Goal: Information Seeking & Learning: Check status

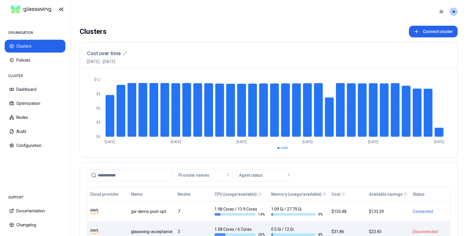
scroll to position [85, 0]
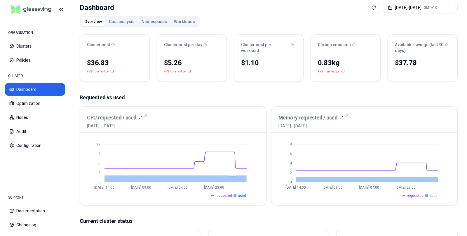
scroll to position [55, 0]
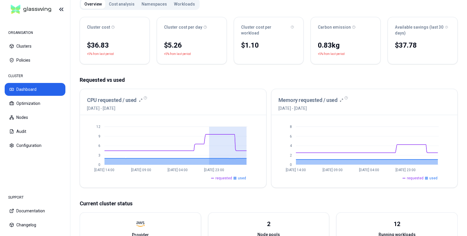
drag, startPoint x: 209, startPoint y: 134, endPoint x: 255, endPoint y: 135, distance: 45.8
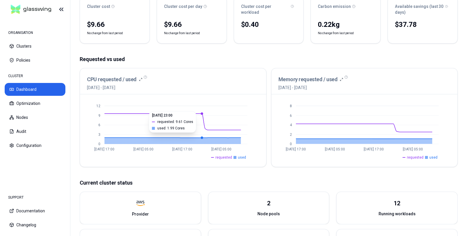
scroll to position [73, 0]
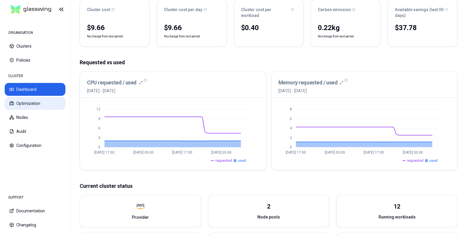
click at [31, 102] on button "Optimization" at bounding box center [35, 103] width 61 height 13
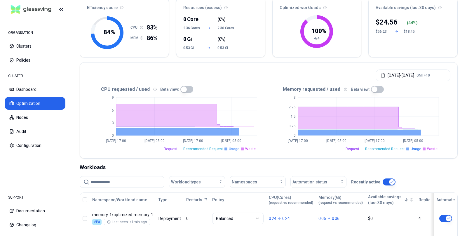
scroll to position [58, 0]
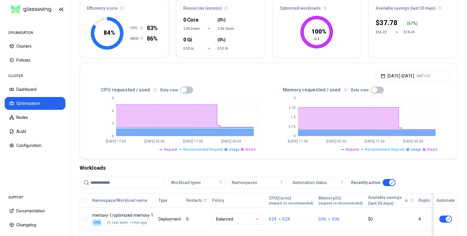
click at [183, 89] on button "button" at bounding box center [186, 89] width 13 height 7
click at [371, 91] on button "button" at bounding box center [377, 89] width 13 height 7
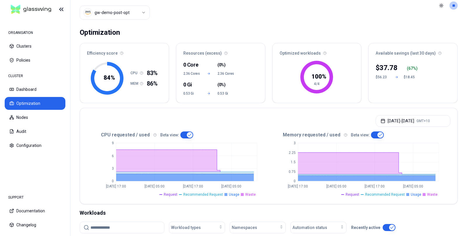
scroll to position [9, 0]
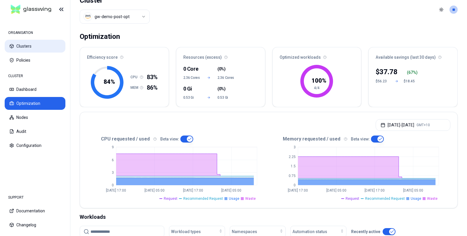
click at [27, 46] on button "Clusters" at bounding box center [35, 46] width 61 height 13
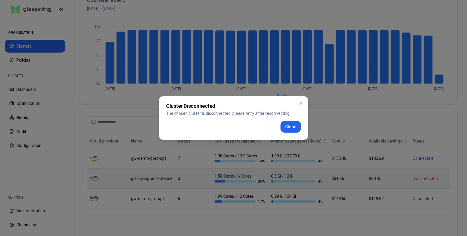
scroll to position [53, 0]
click at [296, 129] on button "Close" at bounding box center [291, 127] width 20 height 12
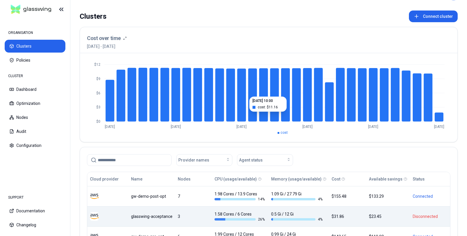
scroll to position [0, 0]
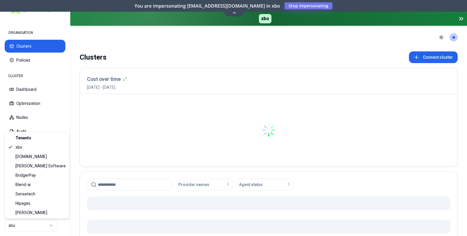
click at [53, 226] on html "ORGANISATION Clusters Policies CLUSTER Dashboard Optimization Nodes Audit Confi…" at bounding box center [233, 118] width 467 height 236
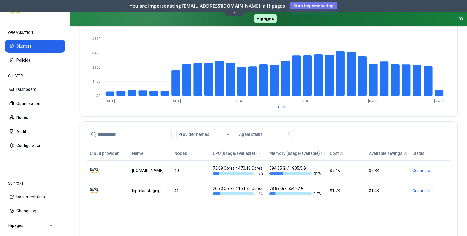
scroll to position [93, 0]
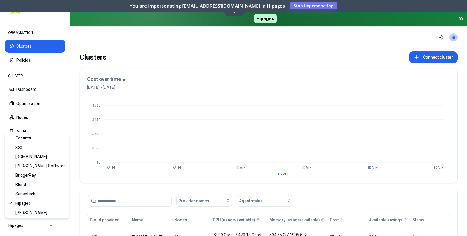
click at [50, 227] on html "ORGANISATION Clusters Policies CLUSTER Dashboard Optimization Nodes Audit Confi…" at bounding box center [233, 118] width 467 height 236
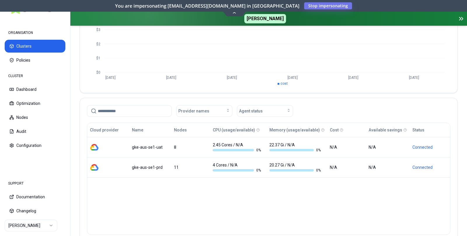
scroll to position [117, 0]
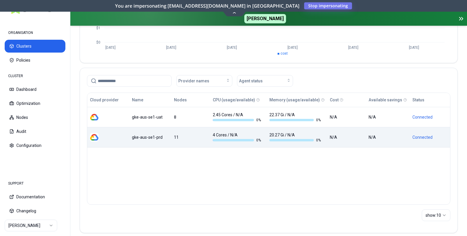
scroll to position [121, 0]
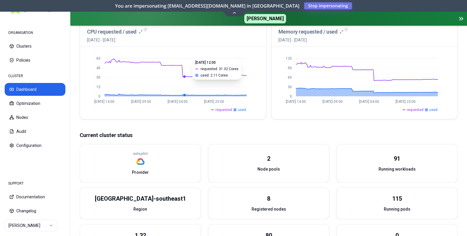
scroll to position [93, 0]
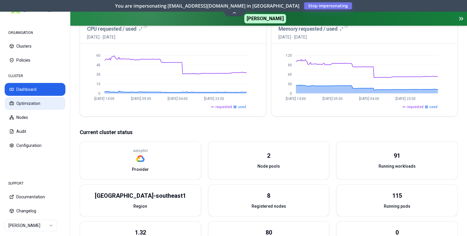
click at [27, 104] on button "Optimization" at bounding box center [35, 103] width 61 height 13
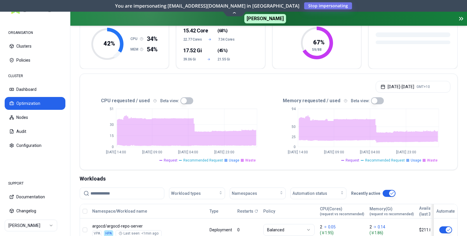
scroll to position [74, 0]
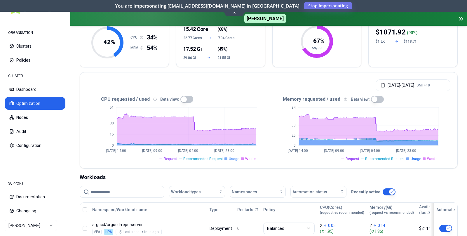
click at [182, 99] on button "button" at bounding box center [186, 99] width 13 height 7
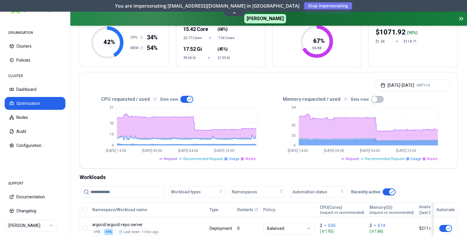
click at [185, 99] on button "button" at bounding box center [186, 99] width 13 height 7
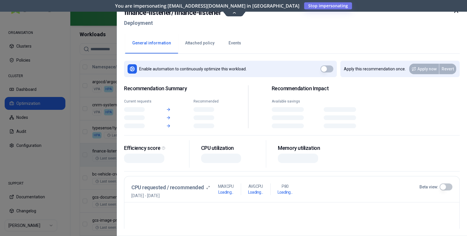
scroll to position [217, 0]
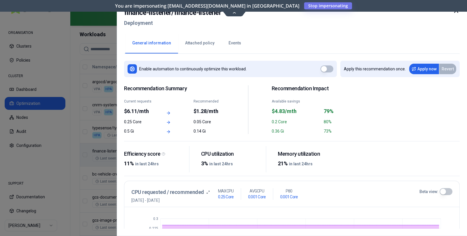
click at [93, 165] on div at bounding box center [233, 118] width 467 height 236
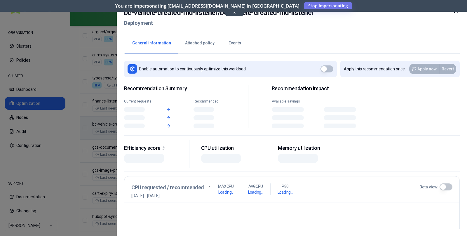
scroll to position [267, 0]
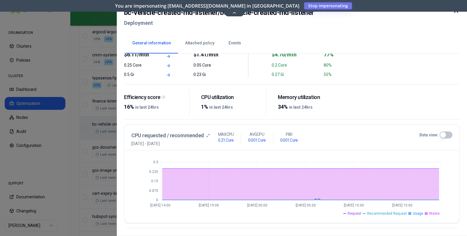
scroll to position [56, 0]
click at [109, 164] on div at bounding box center [233, 118] width 467 height 236
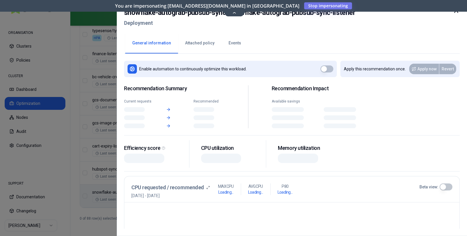
scroll to position [314, 0]
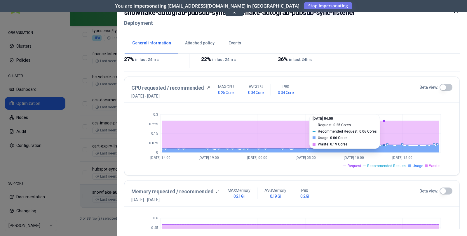
scroll to position [104, 0]
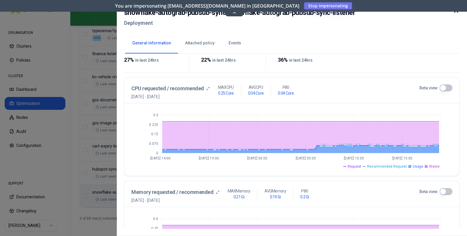
click at [444, 87] on button "Beta view:" at bounding box center [446, 87] width 13 height 7
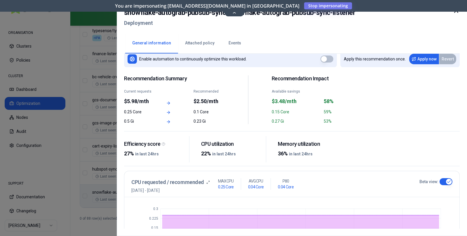
scroll to position [0, 0]
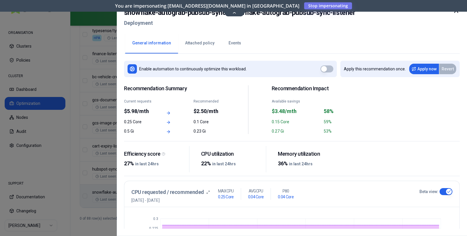
click at [93, 198] on div at bounding box center [233, 118] width 467 height 236
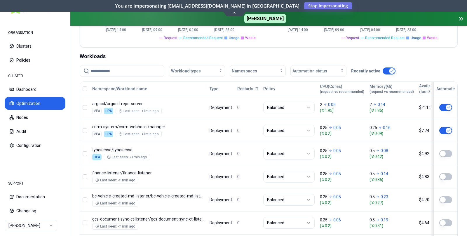
scroll to position [179, 0]
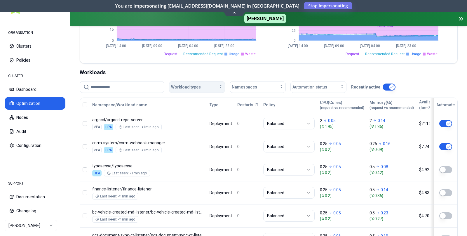
click at [210, 87] on div "Workload types" at bounding box center [197, 87] width 52 height 6
click at [326, 87] on span "Automation status" at bounding box center [310, 87] width 35 height 6
click at [303, 101] on div "on" at bounding box center [319, 99] width 55 height 9
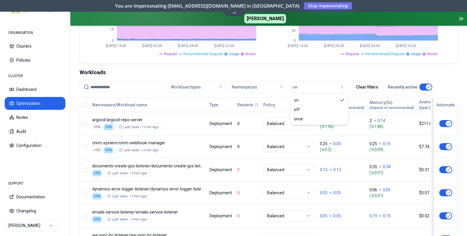
scroll to position [179, 0]
click at [263, 73] on div "Workloads" at bounding box center [269, 73] width 378 height 8
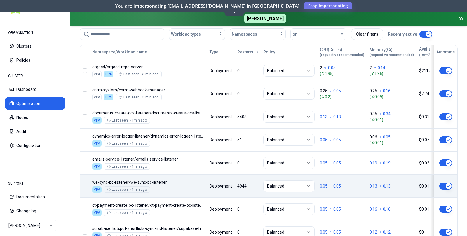
scroll to position [254, 0]
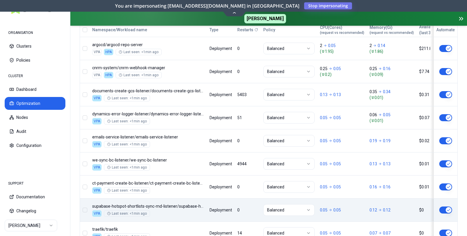
click at [183, 201] on div "Namespace/Workload name Type Restarts Policy CPU(Cores) (request vs recommended…" at bounding box center [269, 145] width 378 height 245
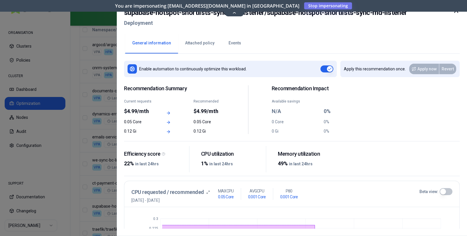
click at [85, 161] on div at bounding box center [233, 118] width 467 height 236
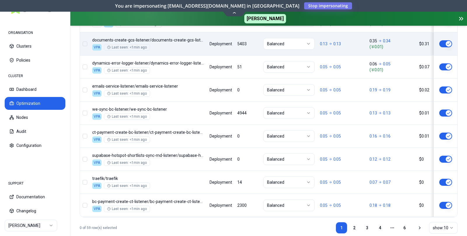
scroll to position [314, 0]
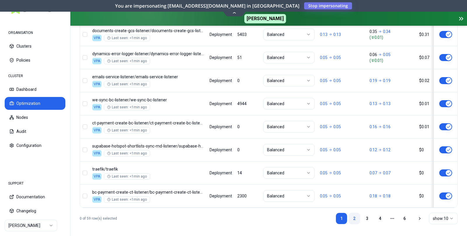
click at [355, 216] on link "2" at bounding box center [355, 219] width 12 height 12
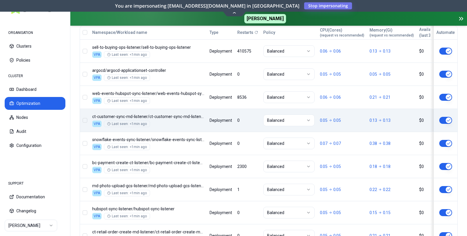
scroll to position [265, 0]
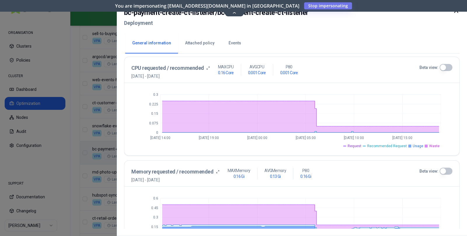
scroll to position [112, 0]
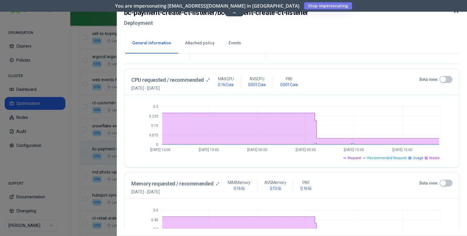
click at [444, 80] on button "Beta view:" at bounding box center [446, 79] width 13 height 7
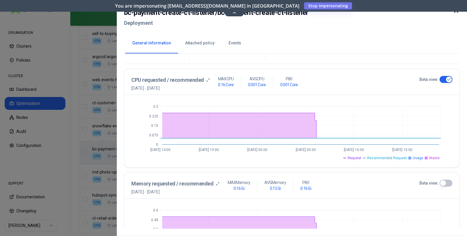
click at [444, 79] on button "Beta view:" at bounding box center [446, 79] width 13 height 7
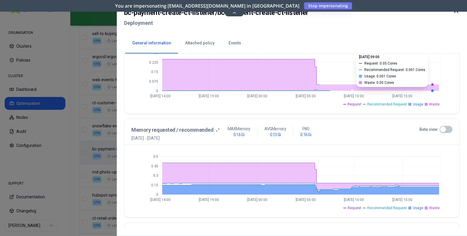
scroll to position [203, 0]
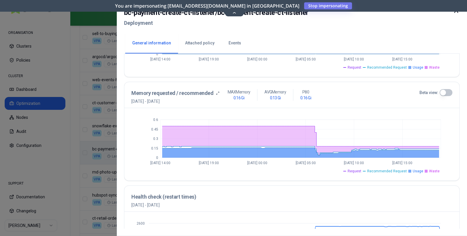
click at [447, 91] on button "Beta view:" at bounding box center [446, 92] width 13 height 7
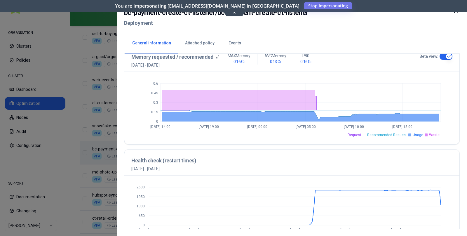
scroll to position [238, 0]
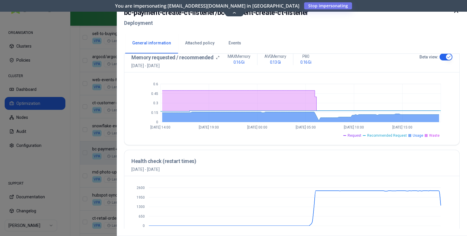
click at [445, 55] on button "Beta view:" at bounding box center [446, 56] width 13 height 7
click at [86, 173] on div at bounding box center [233, 118] width 467 height 236
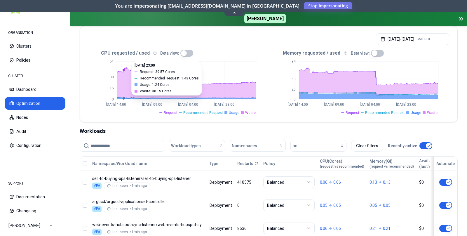
scroll to position [155, 0]
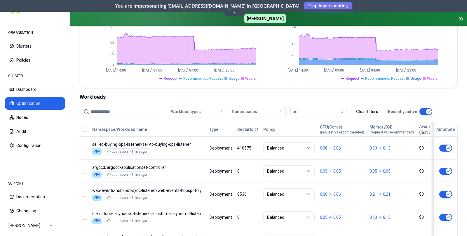
click at [126, 109] on input at bounding box center [126, 111] width 70 height 11
click at [129, 112] on input at bounding box center [126, 111] width 70 height 11
paste input "**********"
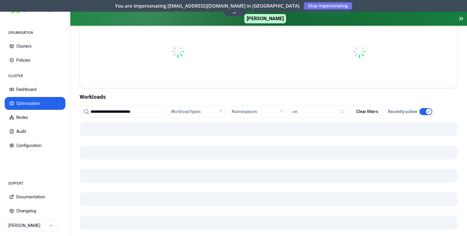
scroll to position [155, 0]
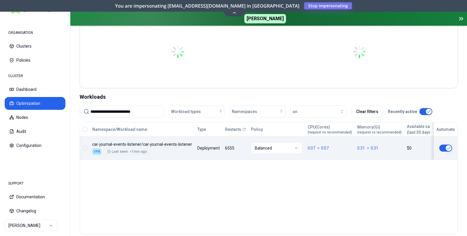
type input "**********"
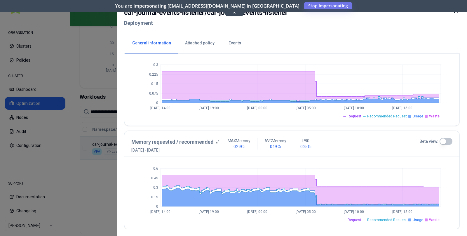
scroll to position [171, 0]
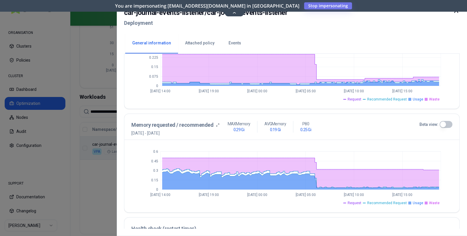
click at [446, 123] on button "Beta view:" at bounding box center [446, 124] width 13 height 7
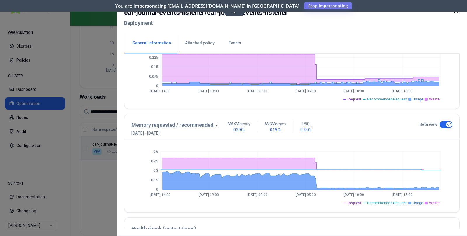
click at [446, 123] on button "Beta view:" at bounding box center [446, 124] width 13 height 7
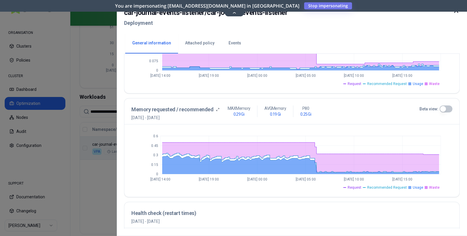
scroll to position [186, 0]
type button "on"
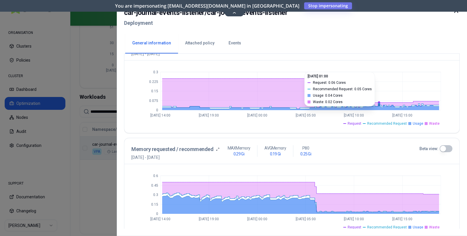
scroll to position [119, 0]
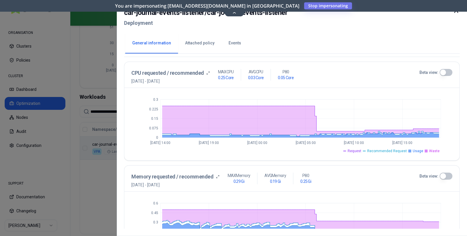
click at [445, 73] on button "Beta view:" at bounding box center [446, 72] width 13 height 7
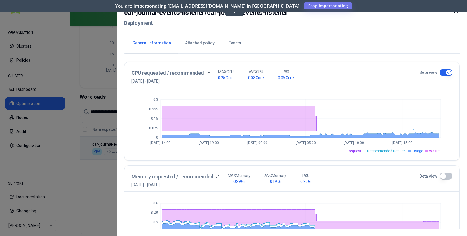
click at [445, 73] on button "Beta view:" at bounding box center [446, 72] width 13 height 7
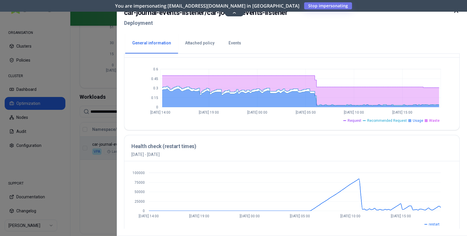
scroll to position [258, 0]
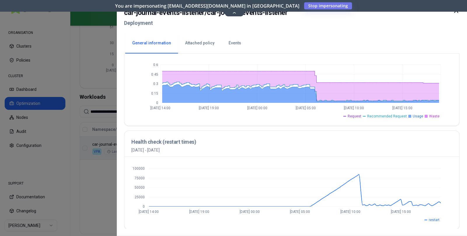
click at [99, 180] on div at bounding box center [233, 118] width 467 height 236
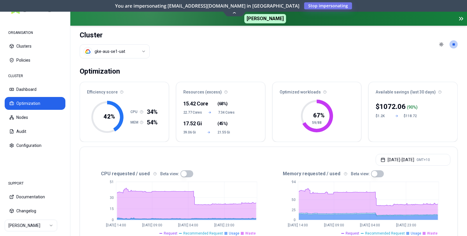
click at [28, 104] on button "Optimization" at bounding box center [35, 103] width 61 height 13
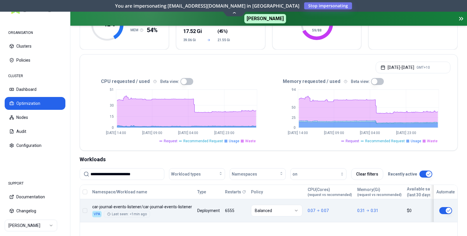
scroll to position [153, 0]
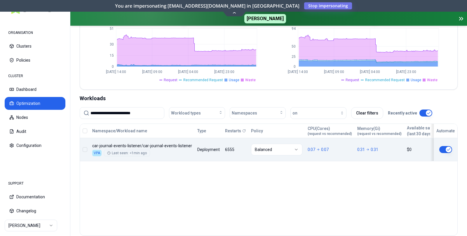
drag, startPoint x: 135, startPoint y: 113, endPoint x: 82, endPoint y: 111, distance: 52.9
click at [91, 111] on input "**********" at bounding box center [126, 112] width 70 height 11
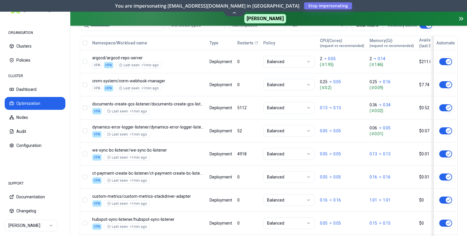
scroll to position [314, 0]
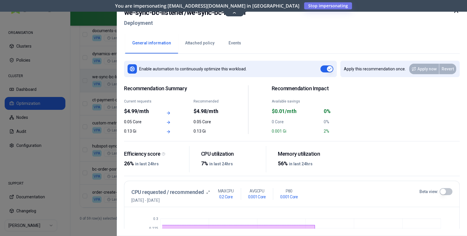
click at [107, 43] on div at bounding box center [233, 118] width 467 height 236
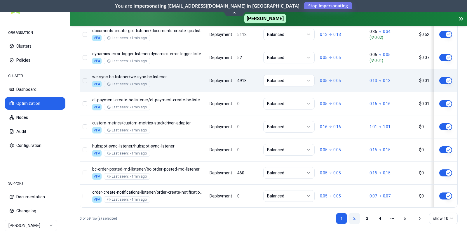
click at [355, 216] on link "2" at bounding box center [355, 219] width 12 height 12
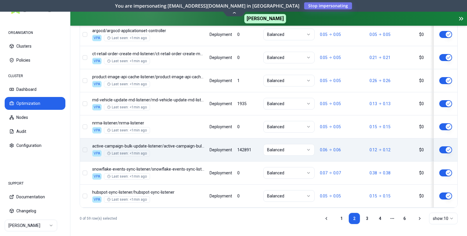
click at [234, 143] on div "Namespace/Workload name Type Restarts Policy CPU(Cores) (request vs recommended…" at bounding box center [269, 85] width 378 height 245
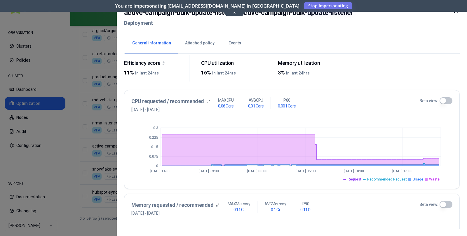
scroll to position [90, 0]
click at [457, 13] on icon at bounding box center [456, 10] width 7 height 7
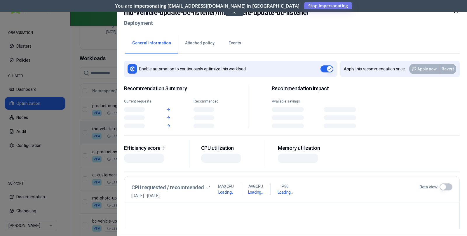
scroll to position [193, 0]
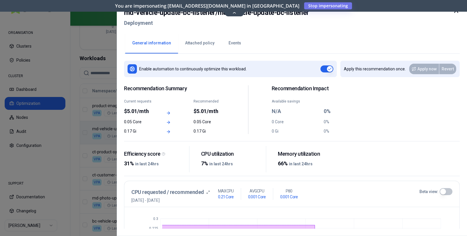
click at [234, 43] on button "Events" at bounding box center [235, 43] width 27 height 20
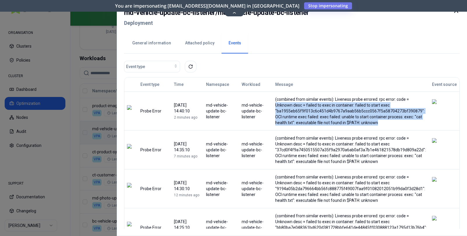
drag, startPoint x: 281, startPoint y: 105, endPoint x: 418, endPoint y: 122, distance: 137.8
click at [418, 122] on div "(combined from similar events): Liveness probe errored: rpc error: code = Unkno…" at bounding box center [351, 110] width 152 height 29
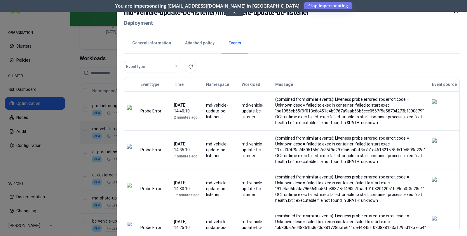
drag, startPoint x: 385, startPoint y: 122, endPoint x: 389, endPoint y: 123, distance: 4.3
click at [385, 122] on div "(combined from similar events): Liveness probe errored: rpc error: code = Unkno…" at bounding box center [351, 110] width 152 height 29
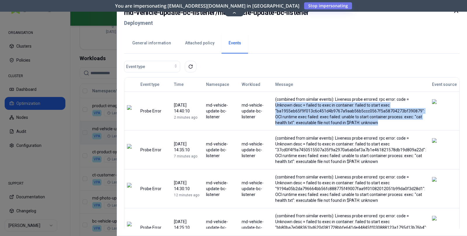
drag, startPoint x: 389, startPoint y: 123, endPoint x: 280, endPoint y: 105, distance: 110.5
click at [280, 105] on div "(combined from similar events): Liveness probe errored: rpc error: code = Unkno…" at bounding box center [351, 110] width 156 height 29
click at [377, 121] on div "(combined from similar events): Liveness probe errored: rpc error: code = Unkno…" at bounding box center [351, 110] width 152 height 29
drag, startPoint x: 388, startPoint y: 122, endPoint x: 286, endPoint y: 100, distance: 104.5
click at [286, 100] on div "(combined from similar events): Liveness probe errored: rpc error: code = Unkno…" at bounding box center [351, 110] width 152 height 29
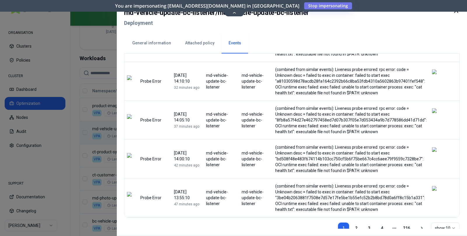
scroll to position [272, 0]
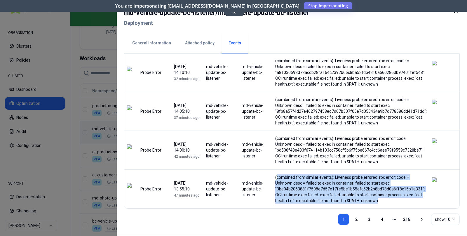
drag, startPoint x: 343, startPoint y: 178, endPoint x: 409, endPoint y: 198, distance: 69.5
click at [409, 198] on div "(combined from similar events): Liveness probe errored: rpc error: code = Unkno…" at bounding box center [351, 188] width 152 height 29
click at [373, 183] on div "(combined from similar events): Liveness probe errored: rpc error: code = Unkno…" at bounding box center [351, 188] width 152 height 29
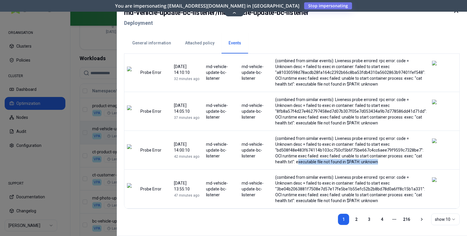
drag, startPoint x: 328, startPoint y: 162, endPoint x: 397, endPoint y: 161, distance: 68.9
click at [397, 161] on div "(combined from similar events): Liveness probe errored: rpc error: code = Unkno…" at bounding box center [351, 149] width 152 height 29
click at [380, 160] on div "(combined from similar events): Liveness probe errored: rpc error: code = Unkno…" at bounding box center [351, 149] width 152 height 29
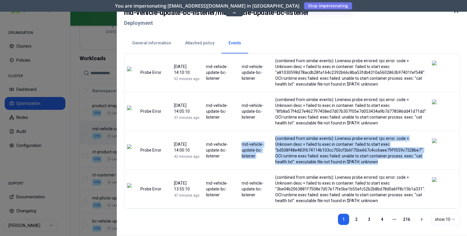
drag, startPoint x: 385, startPoint y: 160, endPoint x: 276, endPoint y: 135, distance: 111.7
click at [276, 135] on tr "Probe Error 08 September 2025 14:00:10 42 minutes ago md-vehicle-update-bc-list…" at bounding box center [291, 150] width 335 height 39
click at [364, 151] on div "(combined from similar events): Liveness probe errored: rpc error: code = Unkno…" at bounding box center [351, 149] width 152 height 29
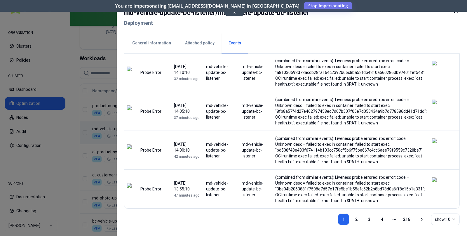
click at [68, 176] on div at bounding box center [233, 118] width 467 height 236
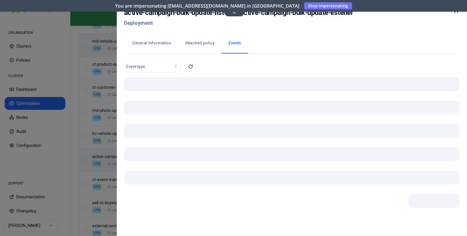
scroll to position [281, 0]
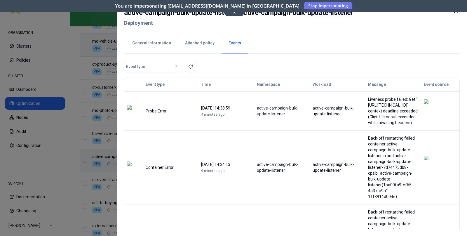
drag, startPoint x: 362, startPoint y: 98, endPoint x: 406, endPoint y: 113, distance: 46.1
click at [410, 121] on div "Liveness probe failed: Get "http://10.194.128.104:5000/healthz": context deadli…" at bounding box center [393, 110] width 51 height 29
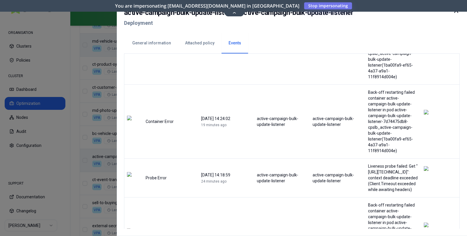
scroll to position [195, 0]
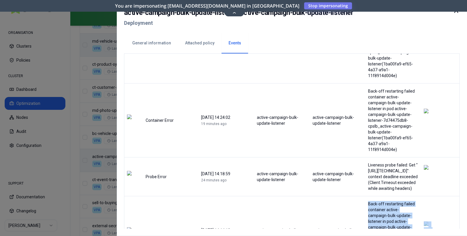
drag, startPoint x: 358, startPoint y: 133, endPoint x: 408, endPoint y: 209, distance: 91.4
click at [411, 215] on tbody "Probe Error 08 September 2025 14:38:59 4 minutes ago active-campaign-bulk-updat…" at bounding box center [291, 214] width 335 height 634
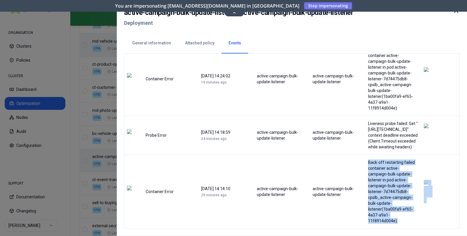
scroll to position [353, 0]
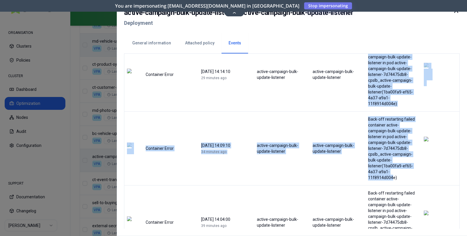
click at [78, 170] on div at bounding box center [233, 118] width 467 height 236
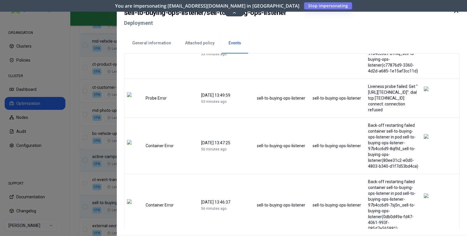
scroll to position [212, 0]
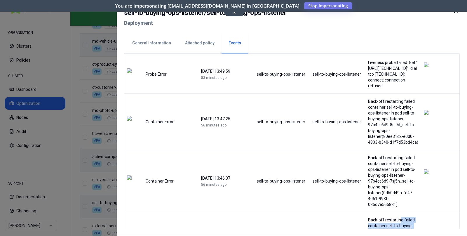
drag, startPoint x: 408, startPoint y: 141, endPoint x: 406, endPoint y: 171, distance: 29.6
click at [406, 217] on div "Back-off restarting failed container sell-to-buying-ops-listener in pod sell-to…" at bounding box center [393, 240] width 51 height 47
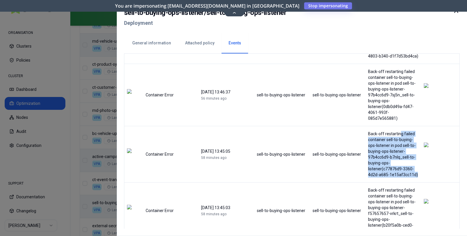
scroll to position [307, 0]
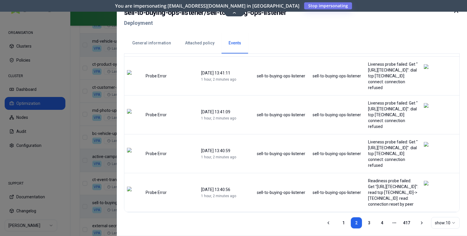
scroll to position [272, 0]
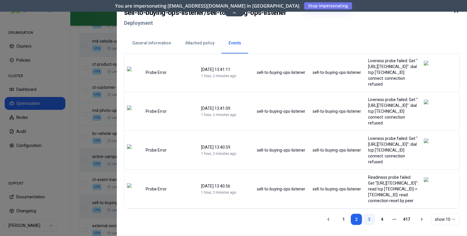
click at [371, 220] on link "3" at bounding box center [370, 219] width 12 height 12
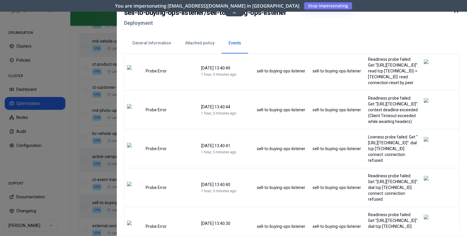
scroll to position [156, 0]
click at [84, 189] on div at bounding box center [233, 118] width 467 height 236
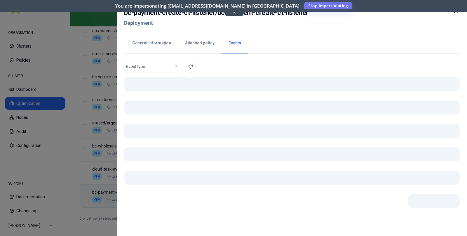
scroll to position [314, 0]
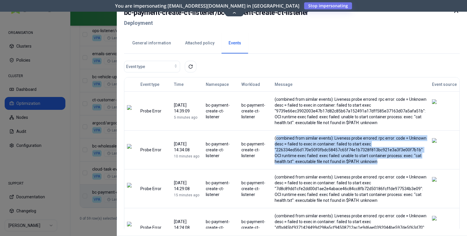
drag, startPoint x: 282, startPoint y: 139, endPoint x: 345, endPoint y: 165, distance: 68.2
click at [392, 161] on div "(combined from similar events): Liveness probe errored: rpc error: code = Unkno…" at bounding box center [351, 149] width 152 height 29
click at [84, 221] on div at bounding box center [233, 118] width 467 height 236
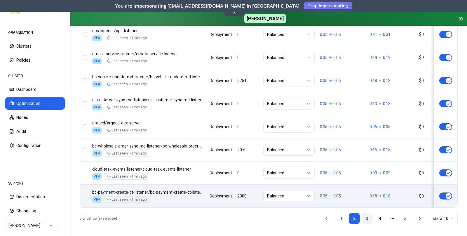
click at [369, 218] on link "3" at bounding box center [367, 219] width 12 height 12
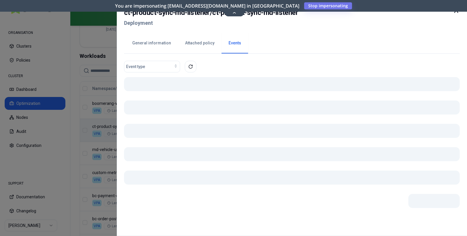
scroll to position [196, 0]
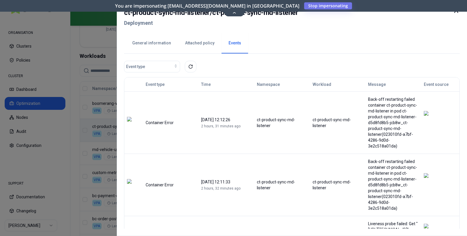
drag, startPoint x: 381, startPoint y: 148, endPoint x: 391, endPoint y: 205, distance: 57.7
drag, startPoint x: 390, startPoint y: 204, endPoint x: 402, endPoint y: 183, distance: 24.2
click at [391, 221] on div "Liveness probe failed: Get "http://10.194.128.175:5000/api/v2/healthz": context…" at bounding box center [393, 235] width 51 height 29
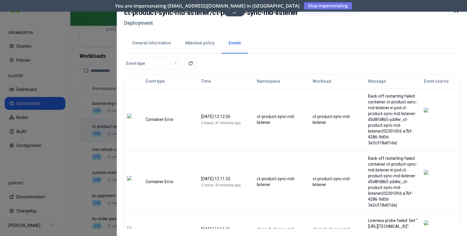
scroll to position [0, 0]
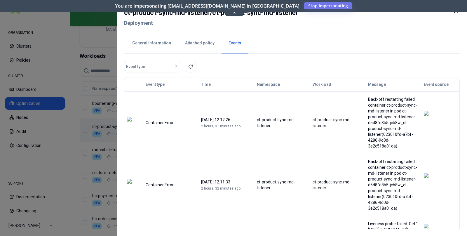
click at [79, 139] on div at bounding box center [233, 118] width 467 height 236
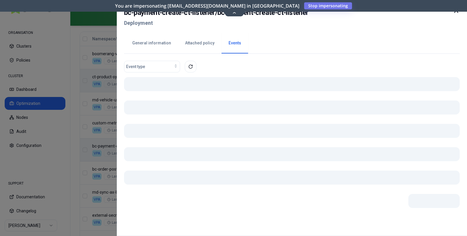
scroll to position [245, 0]
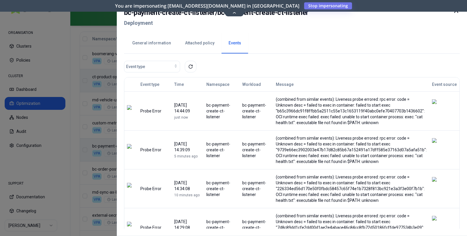
click at [147, 42] on button "General information" at bounding box center [151, 43] width 53 height 20
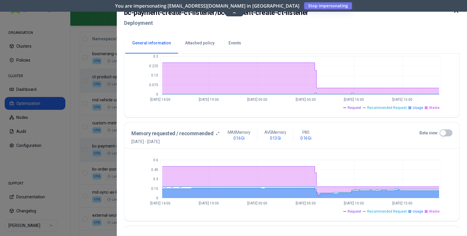
scroll to position [163, 0]
click at [446, 131] on button "Beta view:" at bounding box center [446, 132] width 13 height 7
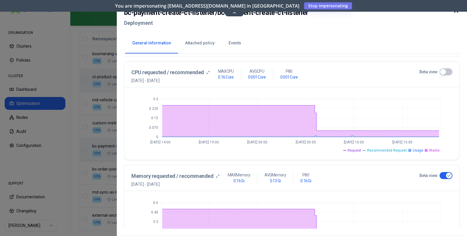
scroll to position [119, 0]
click at [442, 70] on button "Beta view:" at bounding box center [446, 72] width 13 height 7
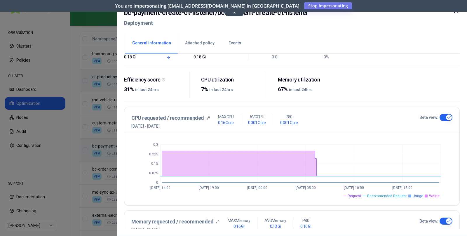
scroll to position [71, 0]
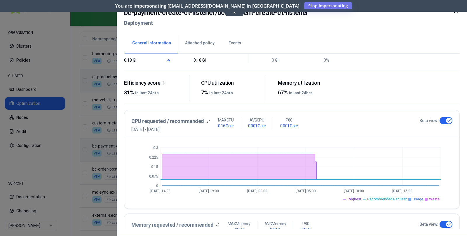
click at [81, 158] on div at bounding box center [233, 118] width 467 height 236
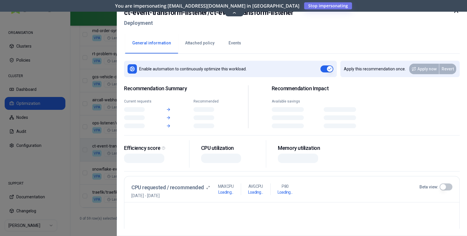
scroll to position [314, 0]
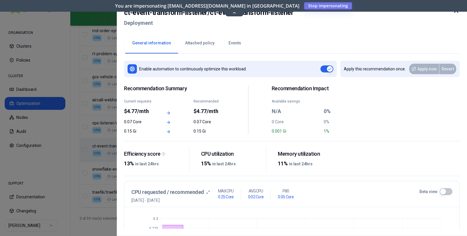
click at [228, 43] on button "Events" at bounding box center [235, 43] width 27 height 20
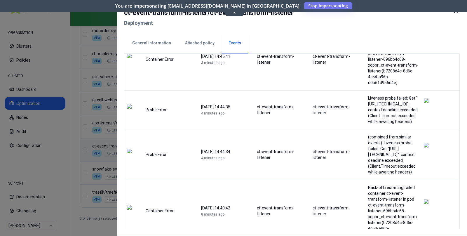
scroll to position [67, 0]
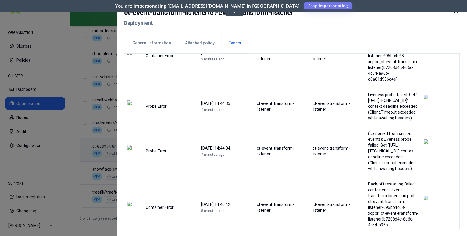
drag, startPoint x: 357, startPoint y: 121, endPoint x: 399, endPoint y: 144, distance: 48.2
click at [399, 144] on div "(combined from similar events): Liveness probe failed: Get "http://10.194.129.6…" at bounding box center [393, 151] width 51 height 41
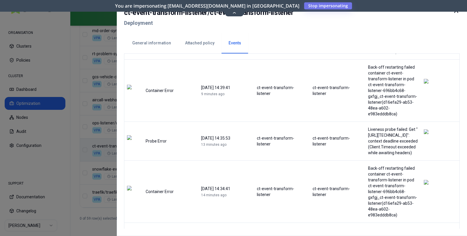
scroll to position [318, 0]
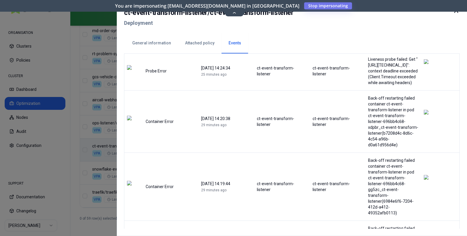
scroll to position [273, 0]
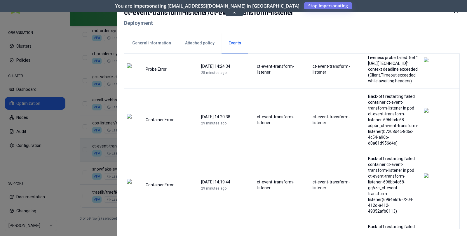
click at [78, 145] on div at bounding box center [233, 118] width 467 height 236
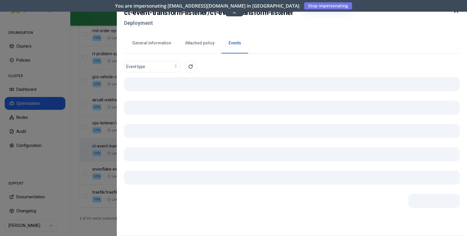
scroll to position [314, 0]
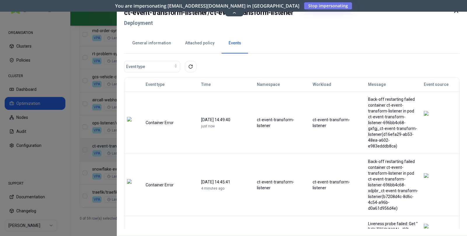
click at [147, 42] on button "General information" at bounding box center [151, 43] width 53 height 20
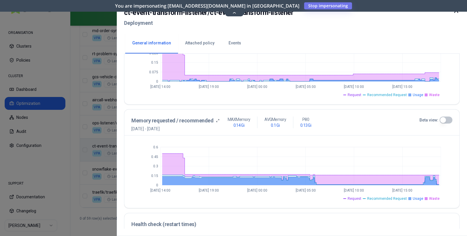
scroll to position [175, 0]
click at [87, 187] on div at bounding box center [233, 118] width 467 height 236
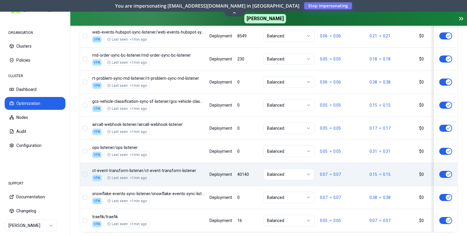
scroll to position [314, 0]
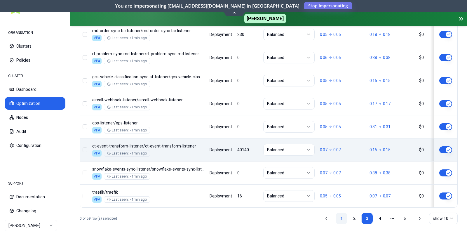
click at [340, 214] on link "1" at bounding box center [342, 219] width 12 height 12
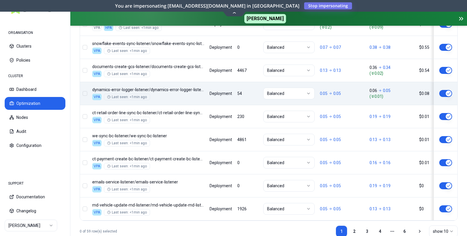
scroll to position [301, 0]
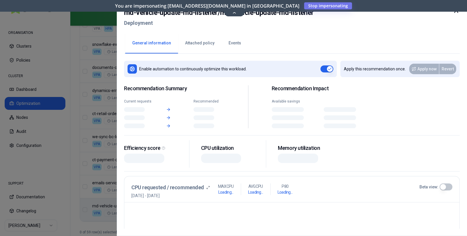
scroll to position [301, 0]
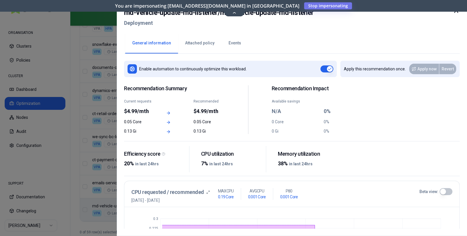
click at [232, 42] on button "Events" at bounding box center [235, 43] width 27 height 20
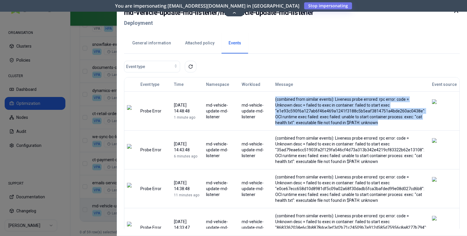
drag, startPoint x: 379, startPoint y: 119, endPoint x: 345, endPoint y: 110, distance: 35.3
click at [278, 97] on div "(combined from similar events): Liveness probe errored: rpc error: code = Unkno…" at bounding box center [351, 110] width 156 height 29
click at [381, 117] on div "(combined from similar events): Liveness probe errored: rpc error: code = Unkno…" at bounding box center [351, 110] width 152 height 29
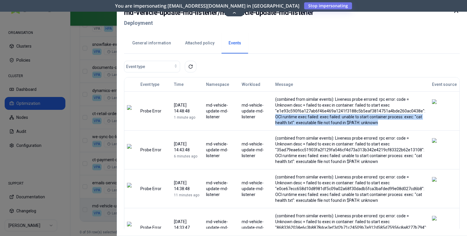
drag, startPoint x: 383, startPoint y: 125, endPoint x: 280, endPoint y: 115, distance: 103.6
click at [280, 115] on div "(combined from similar events): Liveness probe errored: rpc error: code = Unkno…" at bounding box center [351, 110] width 152 height 29
click at [93, 194] on div at bounding box center [233, 118] width 467 height 236
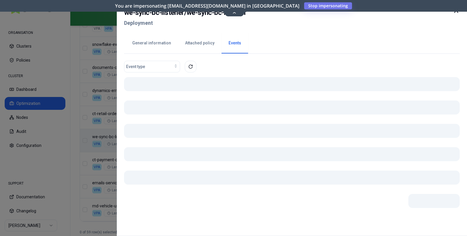
scroll to position [301, 0]
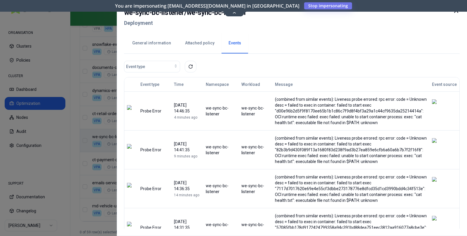
click at [109, 107] on div at bounding box center [233, 118] width 467 height 236
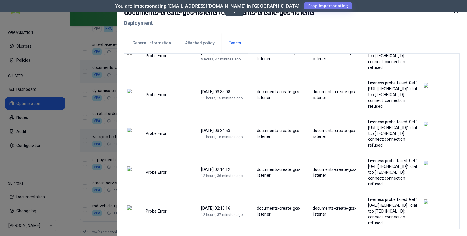
scroll to position [0, 0]
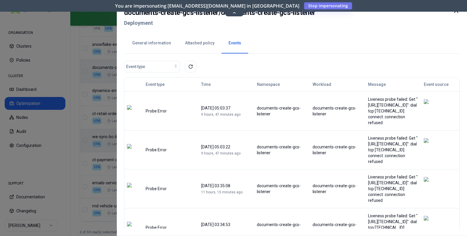
click at [151, 45] on button "General information" at bounding box center [151, 43] width 53 height 20
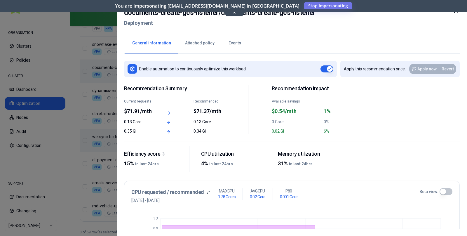
click at [96, 152] on div at bounding box center [233, 118] width 467 height 236
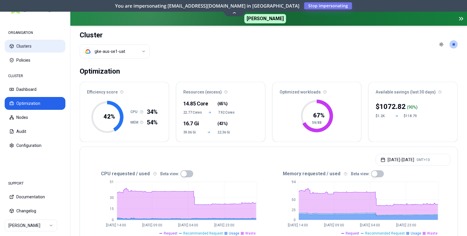
click at [31, 48] on button "Clusters" at bounding box center [35, 46] width 61 height 13
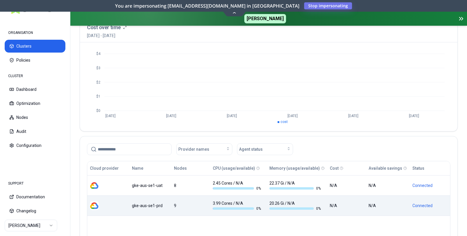
scroll to position [75, 0]
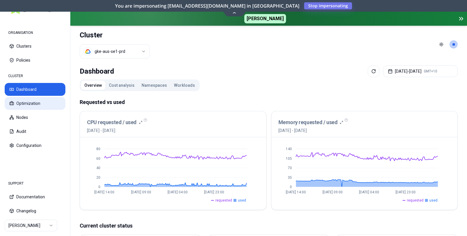
click at [25, 102] on button "Optimization" at bounding box center [35, 103] width 61 height 13
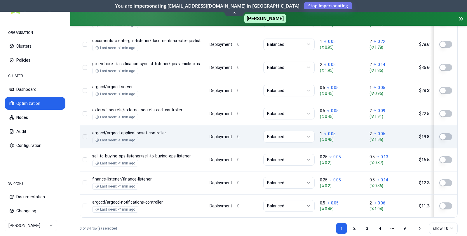
scroll to position [314, 0]
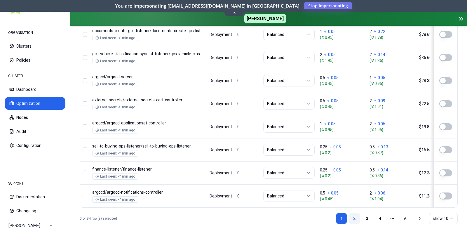
click at [353, 217] on link "2" at bounding box center [355, 219] width 12 height 12
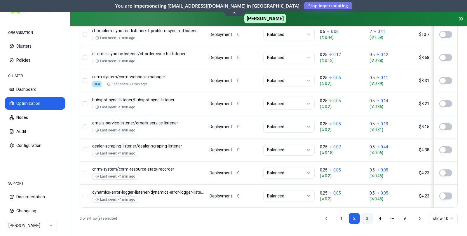
click at [367, 217] on link "3" at bounding box center [367, 219] width 12 height 12
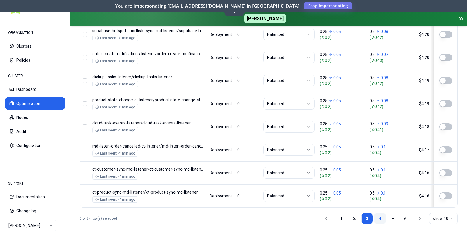
click at [379, 217] on link "4" at bounding box center [380, 219] width 12 height 12
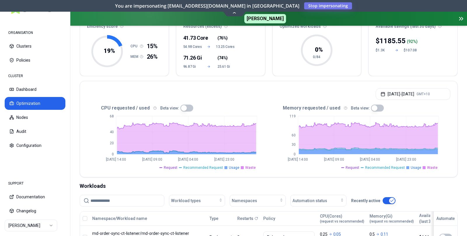
scroll to position [0, 0]
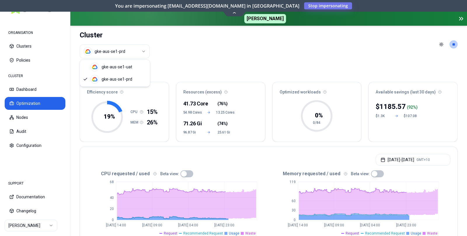
click at [118, 53] on html "ORGANISATION Clusters Policies CLUSTER Dashboard Optimization Nodes Audit Confi…" at bounding box center [233, 118] width 467 height 236
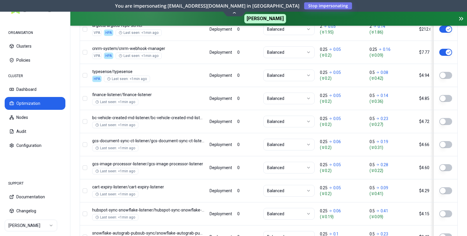
scroll to position [314, 0]
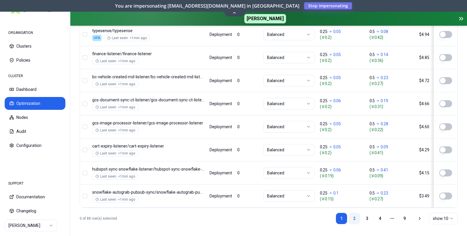
click at [353, 215] on link "2" at bounding box center [355, 219] width 12 height 12
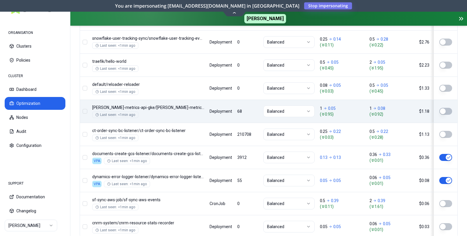
scroll to position [288, 0]
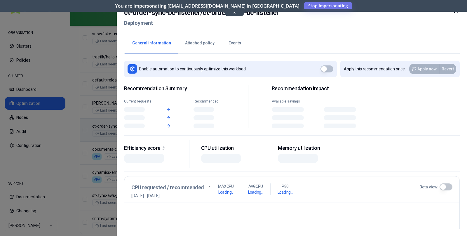
scroll to position [288, 0]
drag, startPoint x: 185, startPoint y: 125, endPoint x: 142, endPoint y: 125, distance: 42.3
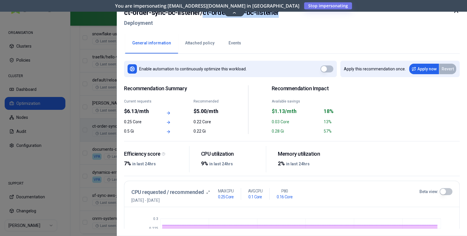
drag, startPoint x: 203, startPoint y: 14, endPoint x: 280, endPoint y: 16, distance: 77.1
click at [280, 16] on div "ct-order-sync-bc-listener / ct-order-sync-bc-listener Deployment" at bounding box center [292, 19] width 336 height 25
copy h2 "ct-order-sync-bc-listener"
click at [32, 107] on div at bounding box center [233, 118] width 467 height 236
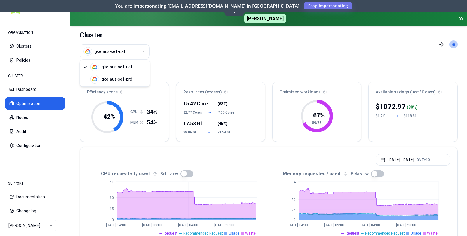
click at [118, 50] on html "ORGANISATION Clusters Policies CLUSTER Dashboard Optimization Nodes Audit Confi…" at bounding box center [233, 118] width 467 height 236
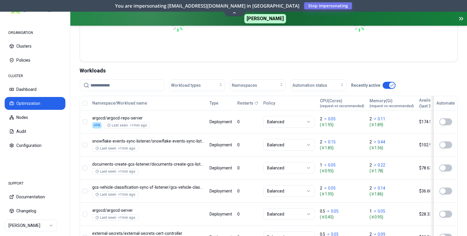
scroll to position [216, 0]
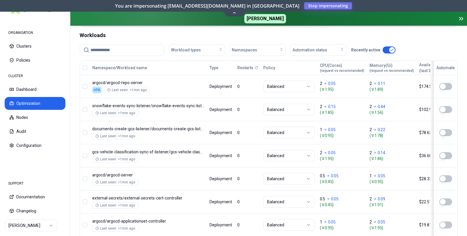
click at [130, 49] on input at bounding box center [126, 49] width 70 height 11
paste input "**********"
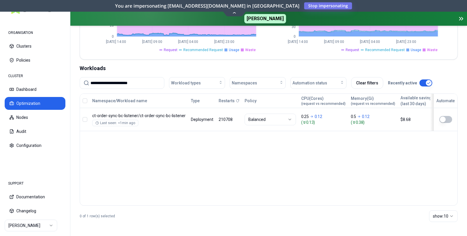
scroll to position [183, 0]
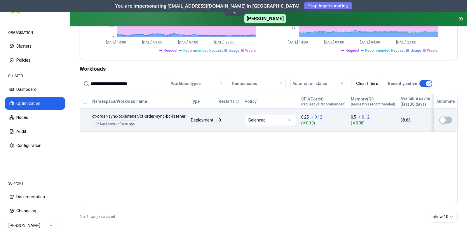
type input "**********"
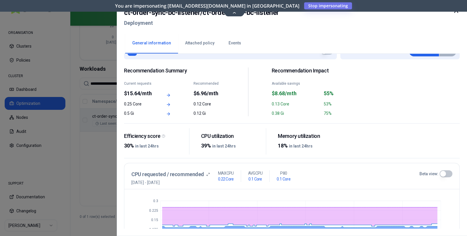
scroll to position [17, 0]
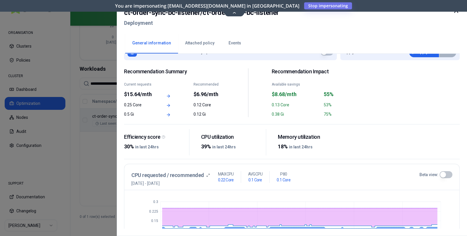
click at [229, 41] on button "Events" at bounding box center [235, 43] width 27 height 20
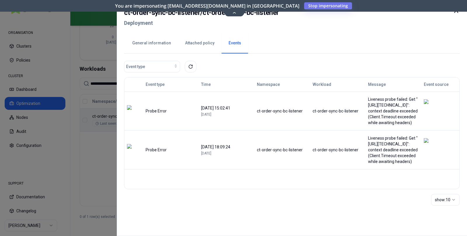
drag, startPoint x: 369, startPoint y: 100, endPoint x: 386, endPoint y: 169, distance: 71.2
click at [391, 169] on tbody "Probe Error [DATE] 15:02:41 [DATE] ct-order-sync-bc-listener ct-order-sync-bc-l…" at bounding box center [291, 130] width 335 height 78
click at [381, 164] on div "Liveness probe failed: Get "[URL][TECHNICAL_ID]": context deadline exceeded (Cl…" at bounding box center [393, 149] width 51 height 29
click at [97, 54] on div at bounding box center [233, 118] width 467 height 236
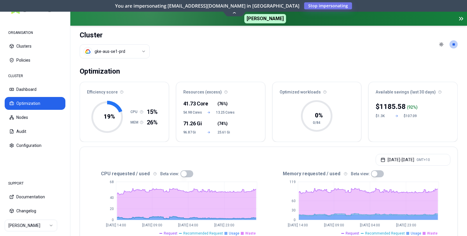
click at [145, 48] on html "**********" at bounding box center [233, 118] width 467 height 236
click at [184, 53] on html "**********" at bounding box center [233, 118] width 467 height 236
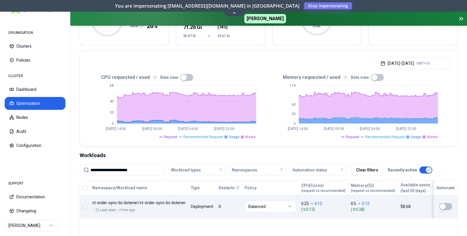
scroll to position [145, 0]
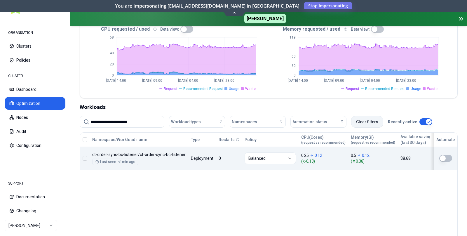
click at [372, 120] on button "Clear filters" at bounding box center [367, 122] width 32 height 12
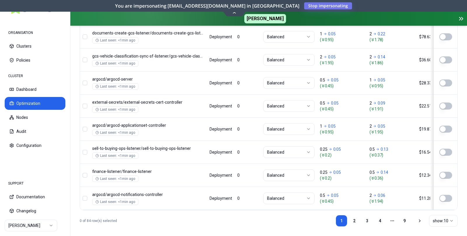
scroll to position [314, 0]
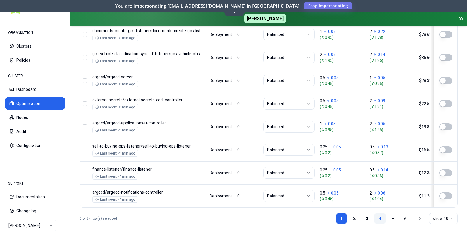
click at [377, 217] on link "4" at bounding box center [380, 219] width 12 height 12
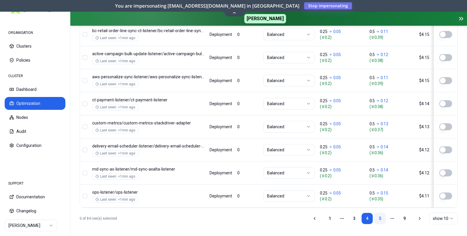
click at [380, 217] on link "5" at bounding box center [380, 219] width 12 height 12
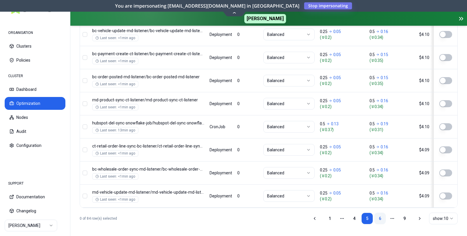
click at [378, 217] on link "6" at bounding box center [380, 219] width 12 height 12
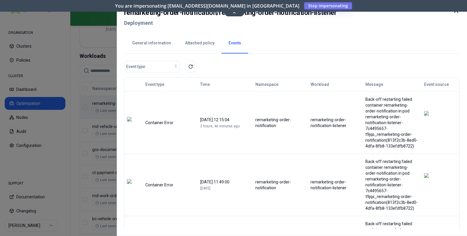
scroll to position [16, 0]
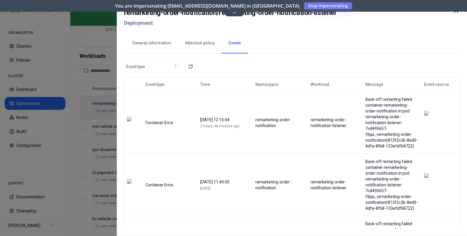
click at [103, 119] on div at bounding box center [233, 118] width 467 height 236
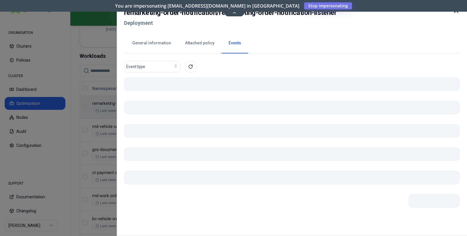
scroll to position [196, 0]
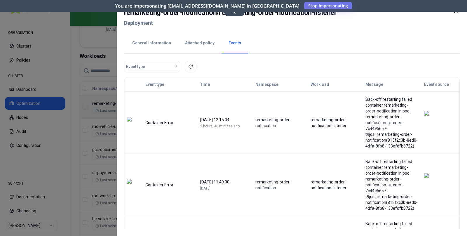
click at [159, 38] on button "General information" at bounding box center [151, 43] width 53 height 20
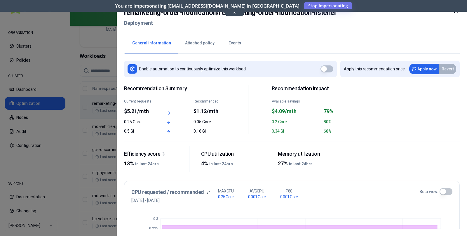
click at [456, 13] on icon at bounding box center [456, 10] width 7 height 7
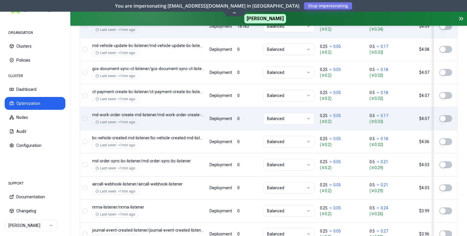
scroll to position [314, 0]
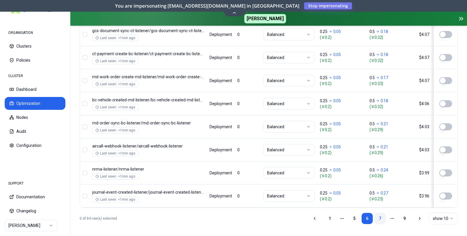
click at [380, 217] on link "7" at bounding box center [380, 219] width 12 height 12
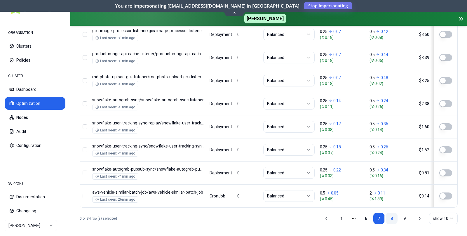
click at [393, 214] on link "8" at bounding box center [392, 219] width 12 height 12
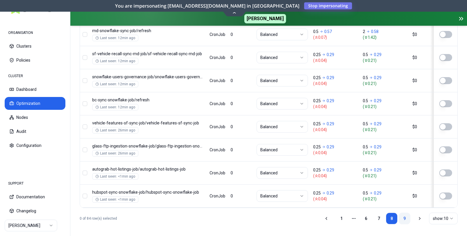
click at [401, 217] on link "9" at bounding box center [405, 219] width 12 height 12
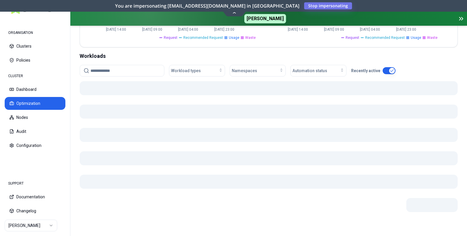
scroll to position [183, 0]
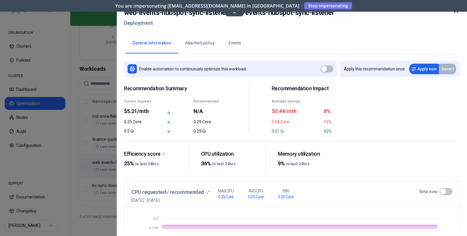
click at [228, 45] on button "Events" at bounding box center [235, 43] width 27 height 20
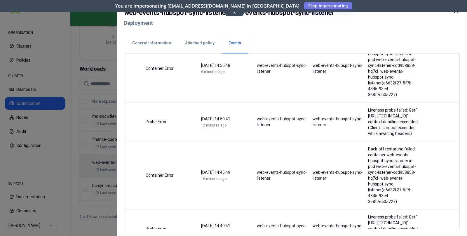
scroll to position [127, 0]
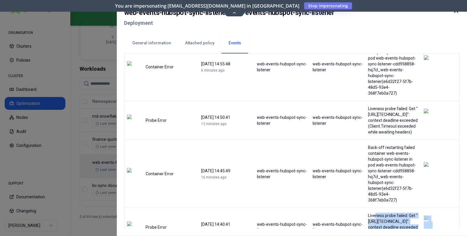
drag, startPoint x: 336, startPoint y: 117, endPoint x: 395, endPoint y: 203, distance: 104.4
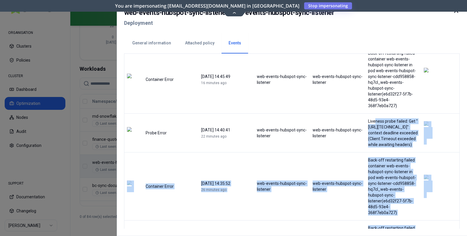
scroll to position [225, 0]
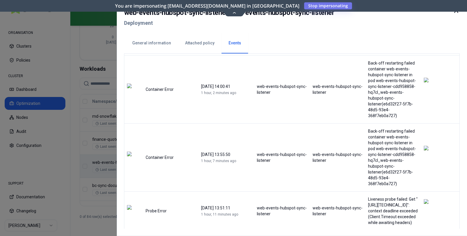
scroll to position [0, 0]
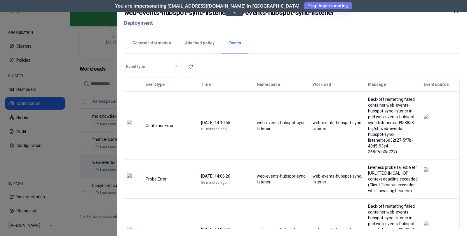
click at [237, 13] on h2 "web-events-hubspot-sync-listener / web-events-hubspot-sync-listener" at bounding box center [229, 12] width 210 height 11
click at [233, 12] on h2 "web-events-hubspot-sync-listener / web-events-hubspot-sync-listener" at bounding box center [229, 12] width 210 height 11
click at [233, 4] on div "web-events-hubspot-sync-listener / web-events-hubspot-sync-listener Deployment …" at bounding box center [292, 118] width 350 height 236
drag, startPoint x: 264, startPoint y: 43, endPoint x: 245, endPoint y: 23, distance: 28.1
click at [264, 43] on div "General information Attached policy Events" at bounding box center [292, 43] width 336 height 22
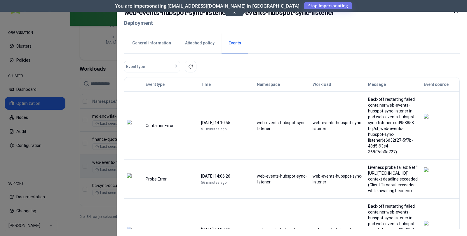
click at [456, 12] on icon at bounding box center [456, 10] width 7 height 7
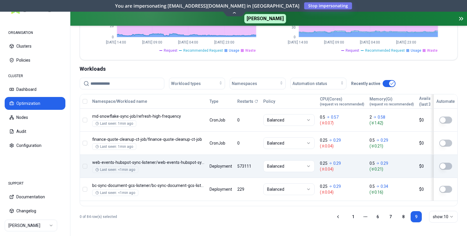
click at [234, 13] on icon at bounding box center [235, 12] width 4 height 1
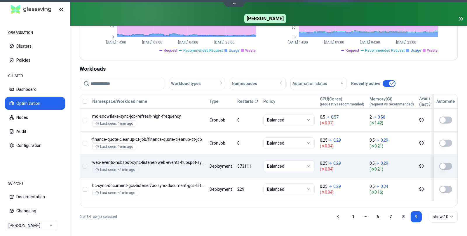
click at [462, 19] on icon at bounding box center [461, 18] width 7 height 7
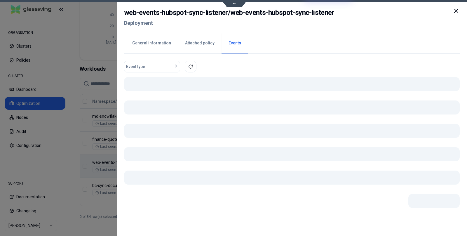
scroll to position [157, 0]
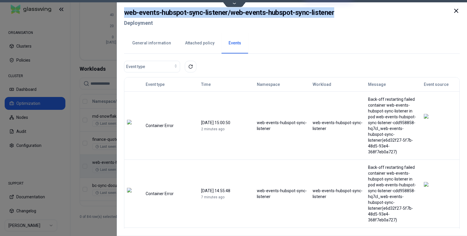
drag, startPoint x: 347, startPoint y: 8, endPoint x: 175, endPoint y: 5, distance: 172.6
click at [175, 5] on div "web-events-hubspot-sync-listener / web-events-hubspot-sync-listener Deployment …" at bounding box center [292, 118] width 350 height 236
copy h2 "web-events-hubspot-sync-listener / web-events-hubspot-sync-listener"
click at [97, 65] on div at bounding box center [233, 118] width 467 height 236
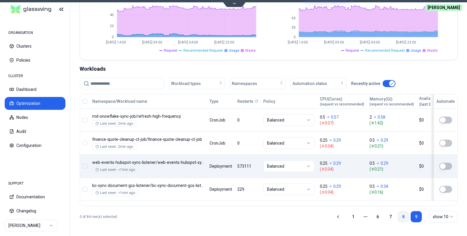
click at [404, 216] on link "8" at bounding box center [404, 217] width 12 height 12
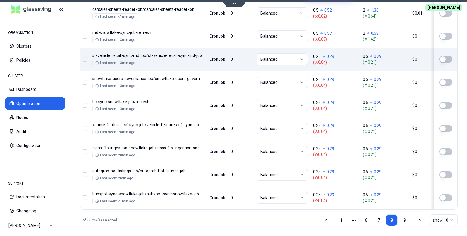
scroll to position [289, 0]
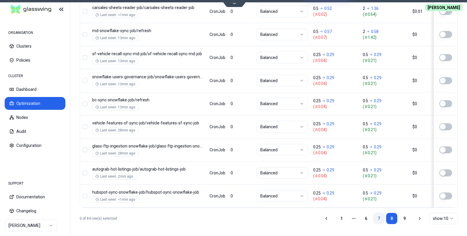
click at [380, 216] on link "7" at bounding box center [379, 219] width 12 height 12
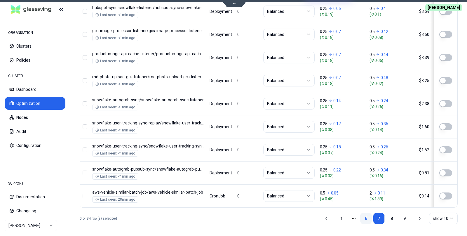
click at [363, 214] on link "6" at bounding box center [366, 219] width 12 height 12
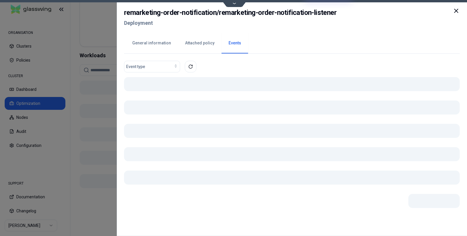
scroll to position [168, 0]
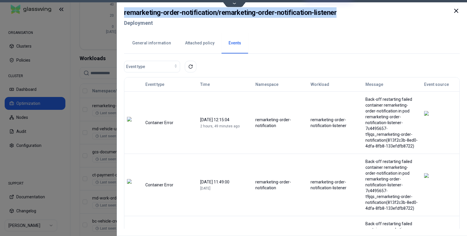
drag, startPoint x: 124, startPoint y: 12, endPoint x: 352, endPoint y: 14, distance: 227.2
click at [352, 14] on div "remarketing-order-notification / remarketing-order-notification-listener Deploy…" at bounding box center [292, 19] width 336 height 25
copy h2 "remarketing-order-notification / remarketing-order-notification-listener"
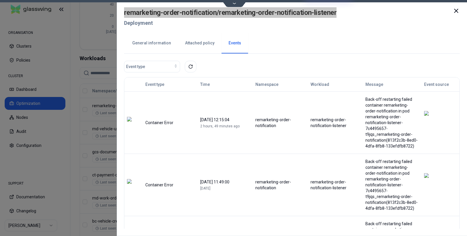
scroll to position [16, 0]
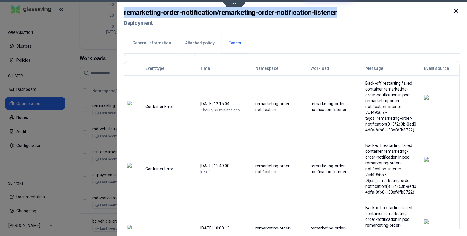
click at [456, 11] on icon at bounding box center [457, 11] width 4 height 4
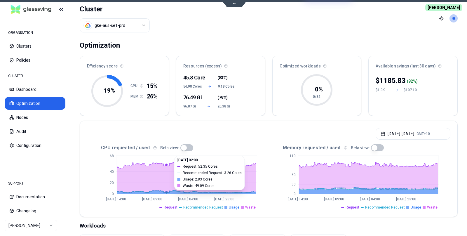
scroll to position [0, 0]
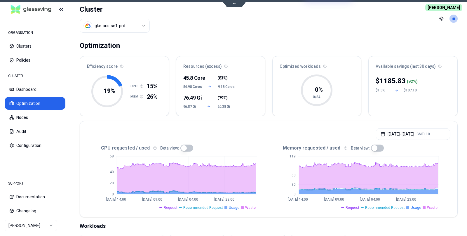
click at [141, 26] on html "ORGANISATION Clusters Policies CLUSTER Dashboard Optimization Nodes Audit Confi…" at bounding box center [233, 118] width 467 height 236
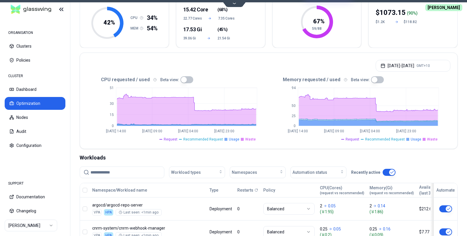
scroll to position [114, 0]
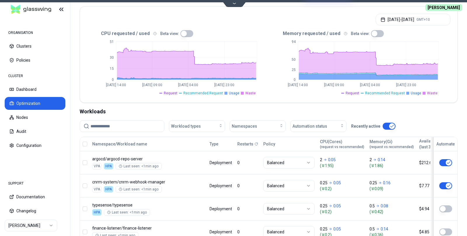
click at [124, 125] on input at bounding box center [126, 126] width 70 height 11
paste input "**********"
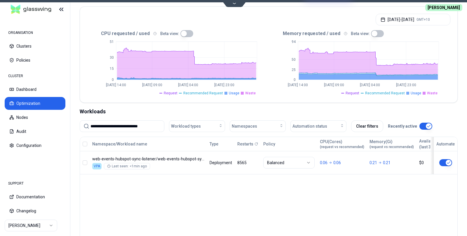
type input "**********"
click at [154, 125] on input "**********" at bounding box center [126, 126] width 70 height 11
drag, startPoint x: 112, startPoint y: 123, endPoint x: 57, endPoint y: 120, distance: 55.0
click at [91, 121] on input "**********" at bounding box center [126, 126] width 70 height 11
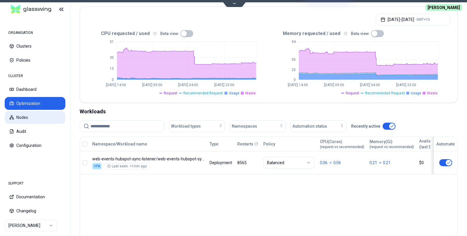
paste input "**********"
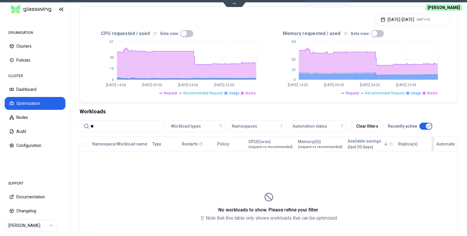
type input "*"
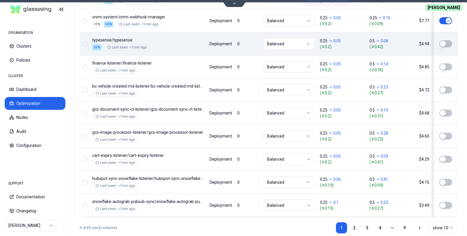
scroll to position [289, 0]
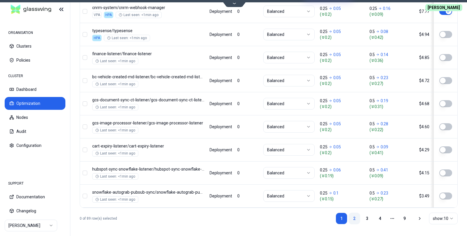
click at [354, 214] on link "2" at bounding box center [355, 219] width 12 height 12
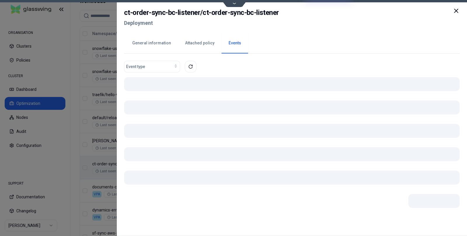
scroll to position [225, 0]
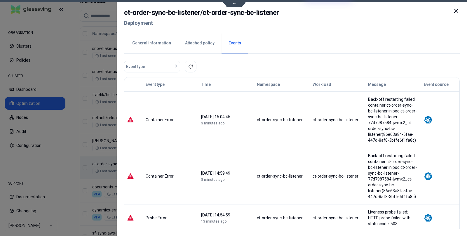
click at [102, 118] on div at bounding box center [233, 118] width 467 height 236
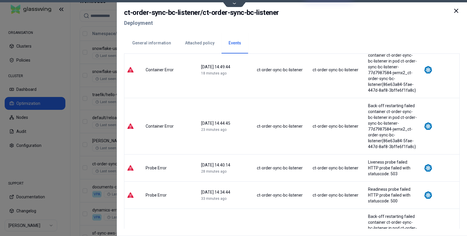
click at [456, 9] on icon at bounding box center [456, 10] width 7 height 7
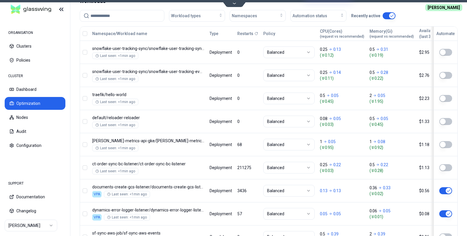
click at [247, 34] on p "Restarts" at bounding box center [245, 34] width 16 height 6
click at [243, 32] on p "Restarts" at bounding box center [245, 34] width 16 height 6
click at [251, 170] on div "Namespace/Workload name Type Restarts Policy CPU(Cores) (request vs recommended…" at bounding box center [269, 149] width 378 height 245
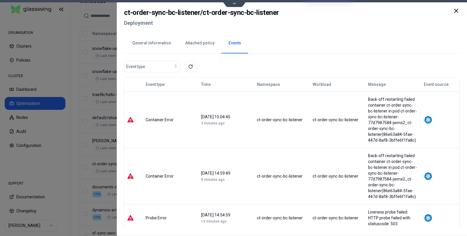
click at [454, 11] on icon at bounding box center [456, 10] width 7 height 7
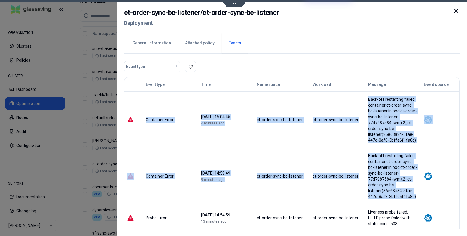
drag, startPoint x: 143, startPoint y: 106, endPoint x: 414, endPoint y: 154, distance: 274.9
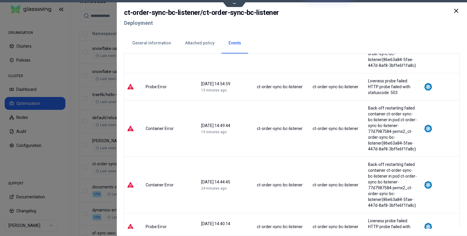
scroll to position [131, 0]
drag, startPoint x: 333, startPoint y: 156, endPoint x: 389, endPoint y: 200, distance: 71.1
click at [402, 202] on tbody "Container Error [DATE] 15:04:45 4 minutes ago ct-order-sync-bc-listener ct-orde…" at bounding box center [291, 183] width 335 height 447
click at [458, 9] on icon at bounding box center [456, 10] width 7 height 7
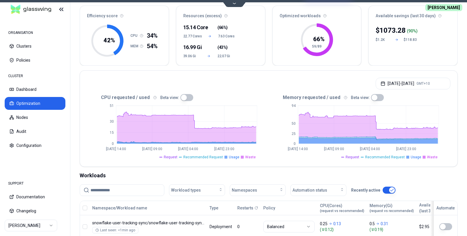
scroll to position [0, 0]
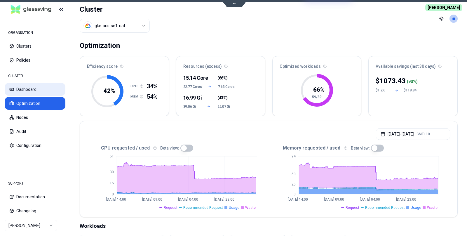
click at [30, 90] on button "Dashboard" at bounding box center [35, 89] width 61 height 13
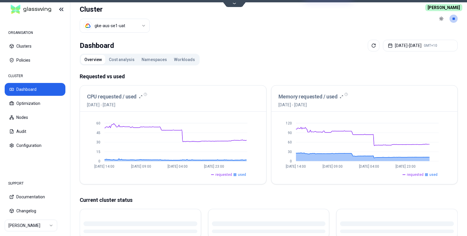
click at [51, 224] on html "ORGANISATION Clusters Policies CLUSTER Dashboard Optimization Nodes Audit Confi…" at bounding box center [233, 118] width 467 height 236
